Goal: Task Accomplishment & Management: Complete application form

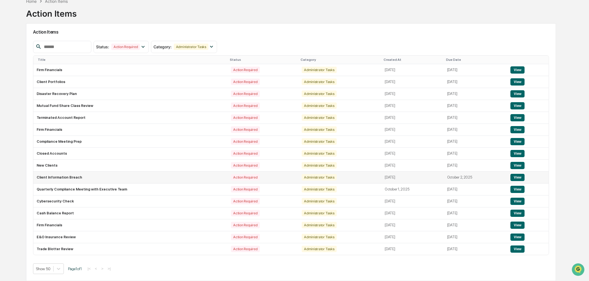
click at [518, 175] on button "View" at bounding box center [517, 177] width 14 height 7
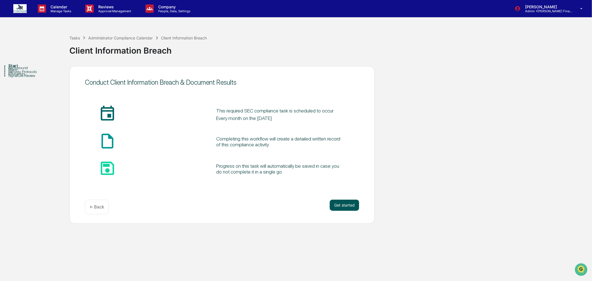
click at [342, 204] on button "Get started" at bounding box center [344, 204] width 29 height 11
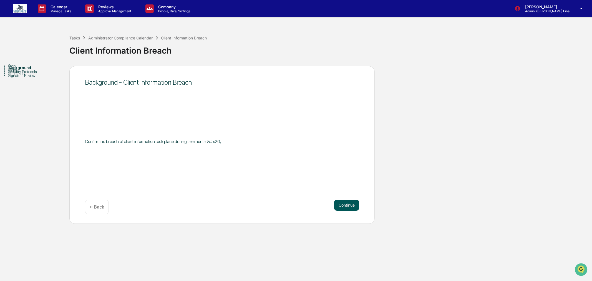
click at [342, 203] on button "Continue" at bounding box center [346, 204] width 25 height 11
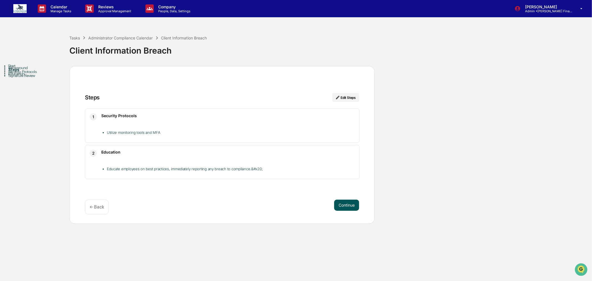
click at [342, 203] on button "Continue" at bounding box center [346, 204] width 25 height 11
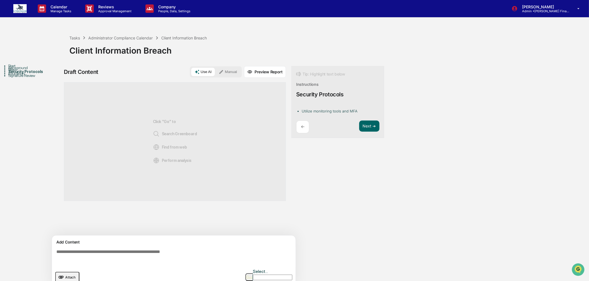
click at [228, 70] on button "Manual" at bounding box center [227, 72] width 25 height 8
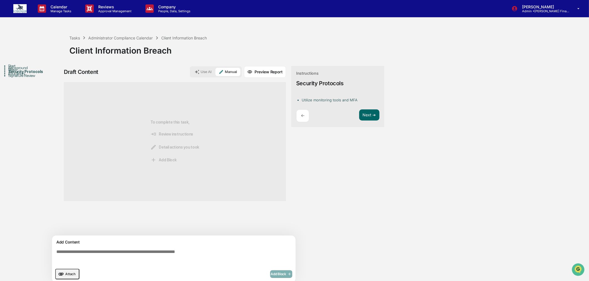
click at [79, 255] on textarea at bounding box center [174, 257] width 241 height 20
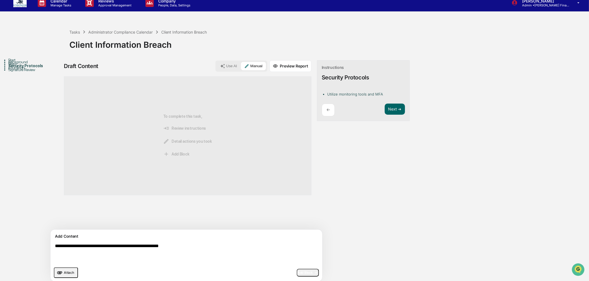
scroll to position [12, 0]
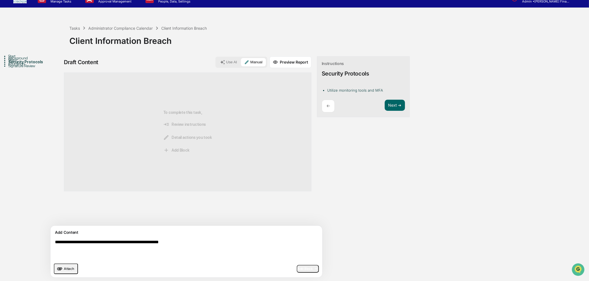
type textarea "**********"
click at [297, 269] on span "Add Block" at bounding box center [307, 268] width 21 height 4
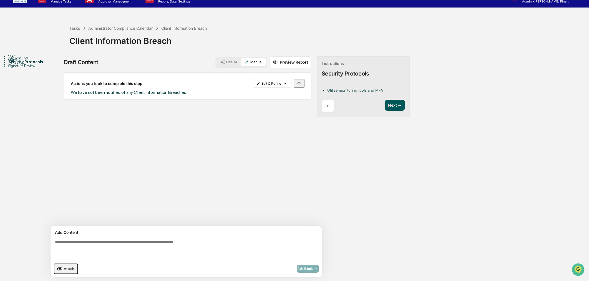
click at [385, 104] on button "Next ➔" at bounding box center [395, 105] width 20 height 11
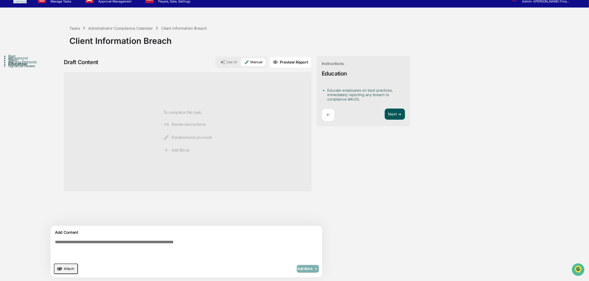
click at [385, 109] on button "Next ➔" at bounding box center [395, 113] width 20 height 11
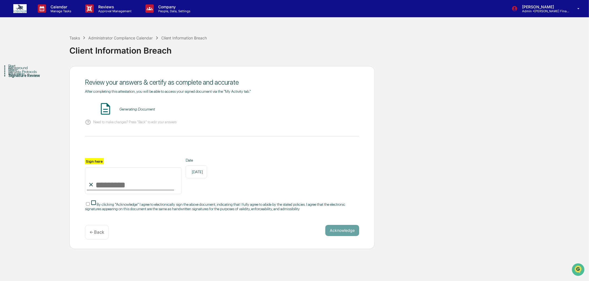
scroll to position [0, 0]
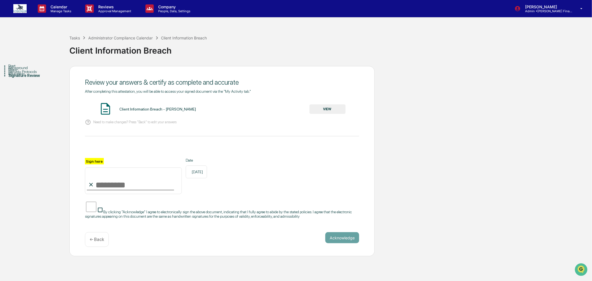
click at [135, 178] on input "Sign here" at bounding box center [133, 180] width 97 height 27
type input "**********"
click at [334, 243] on button "Acknowledge" at bounding box center [342, 237] width 34 height 11
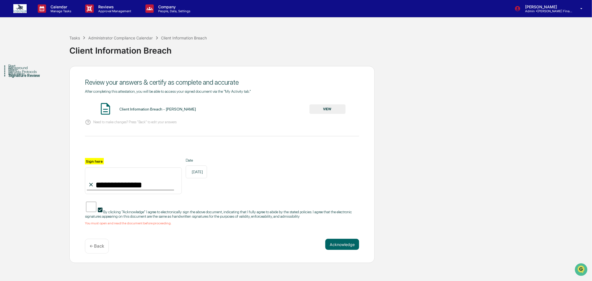
click at [324, 107] on button "VIEW" at bounding box center [327, 108] width 36 height 9
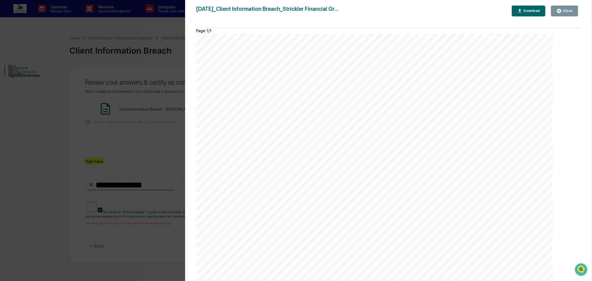
click at [562, 11] on div "Close" at bounding box center [567, 11] width 11 height 4
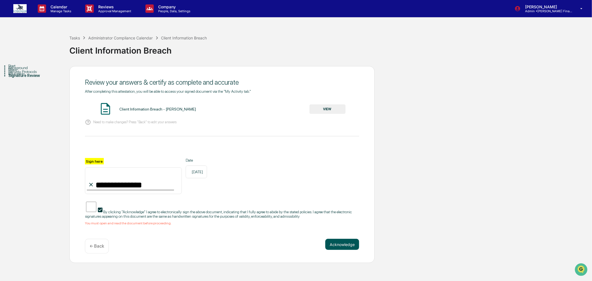
click at [341, 250] on button "Acknowledge" at bounding box center [342, 244] width 34 height 11
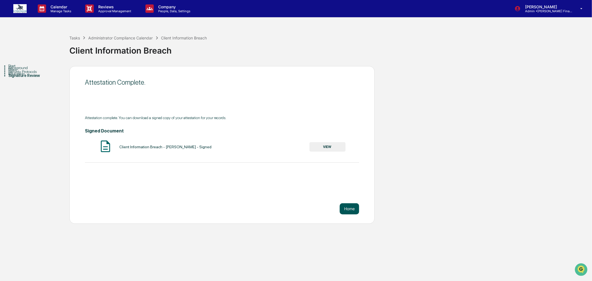
click at [346, 209] on button "Home" at bounding box center [349, 208] width 19 height 11
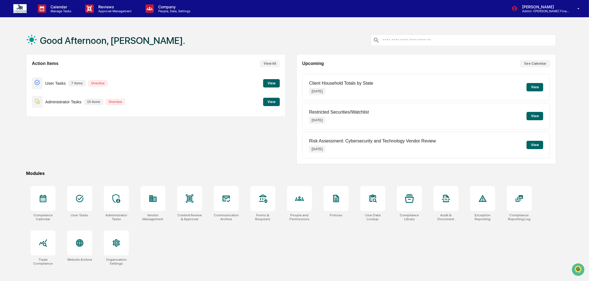
click at [269, 99] on button "View" at bounding box center [271, 102] width 17 height 8
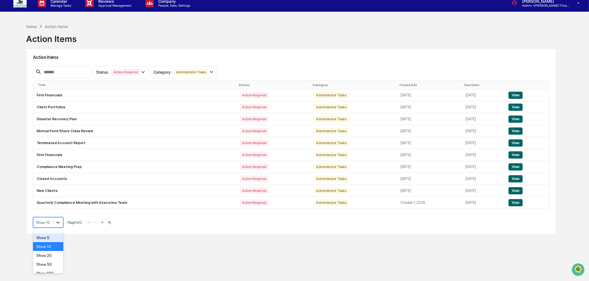
click at [56, 226] on div at bounding box center [58, 222] width 10 height 10
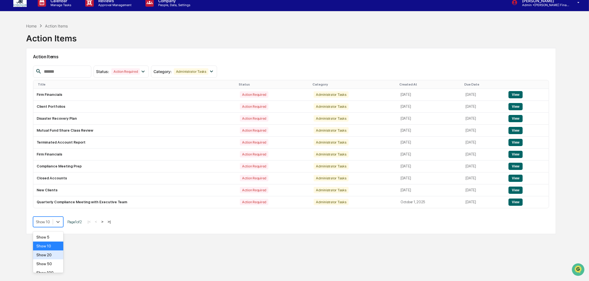
click at [52, 254] on div "Show 20" at bounding box center [48, 254] width 30 height 9
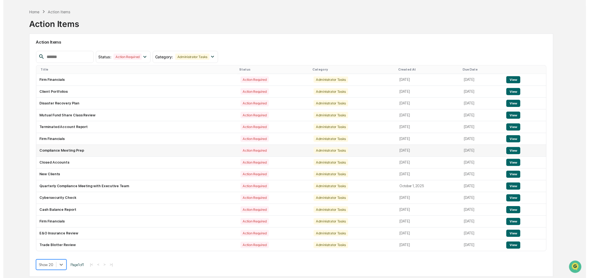
scroll to position [26, 0]
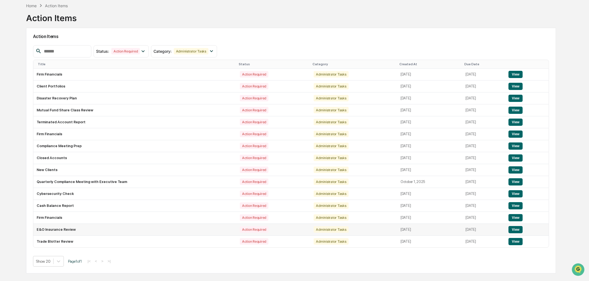
click at [519, 231] on button "View" at bounding box center [515, 229] width 14 height 7
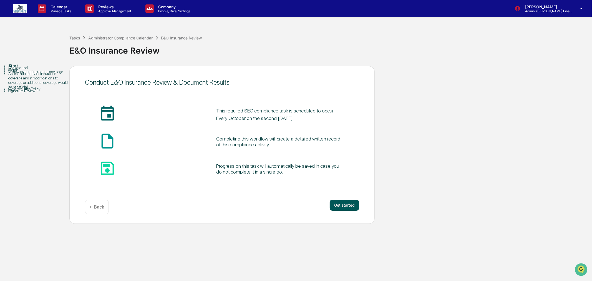
click at [344, 203] on button "Get started" at bounding box center [344, 204] width 29 height 11
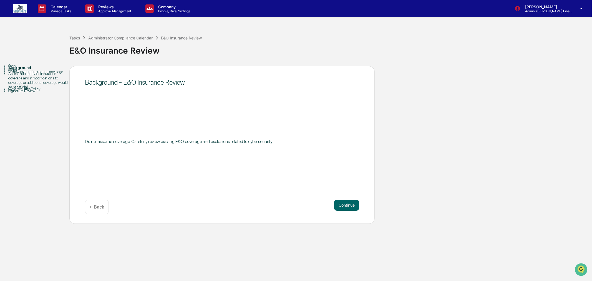
click at [103, 204] on p "← Back" at bounding box center [97, 206] width 14 height 5
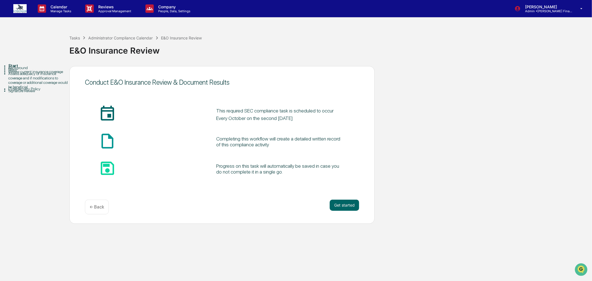
click at [100, 209] on p "← Back" at bounding box center [97, 206] width 14 height 5
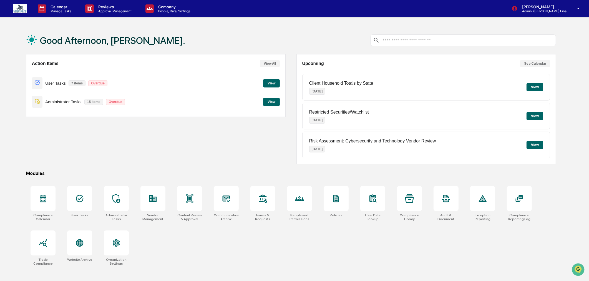
click at [268, 102] on button "View" at bounding box center [271, 102] width 17 height 8
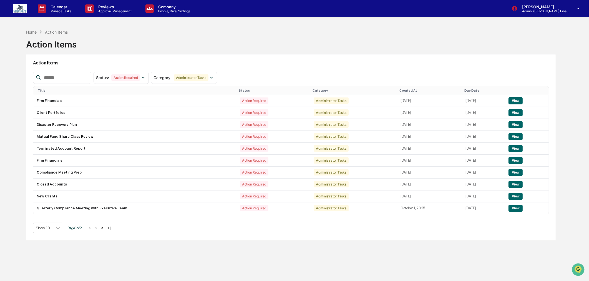
click at [61, 230] on div "Action Items Status : Action Required Select/Deselect All Action Required Resol…" at bounding box center [291, 147] width 530 height 186
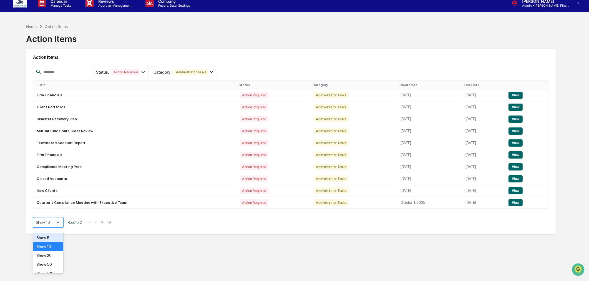
scroll to position [6, 0]
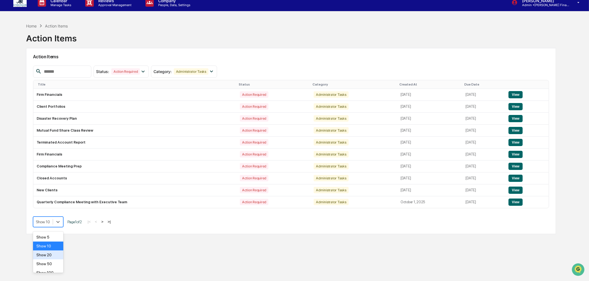
click at [51, 255] on div "Show 20" at bounding box center [48, 254] width 30 height 9
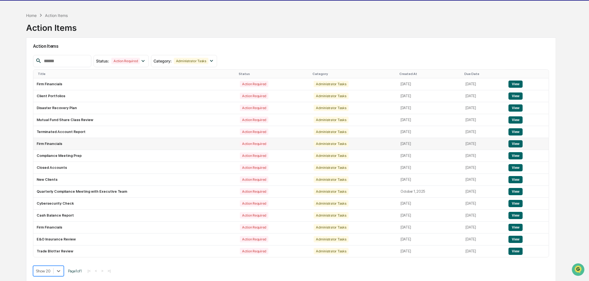
scroll to position [26, 0]
